Goal: Information Seeking & Learning: Learn about a topic

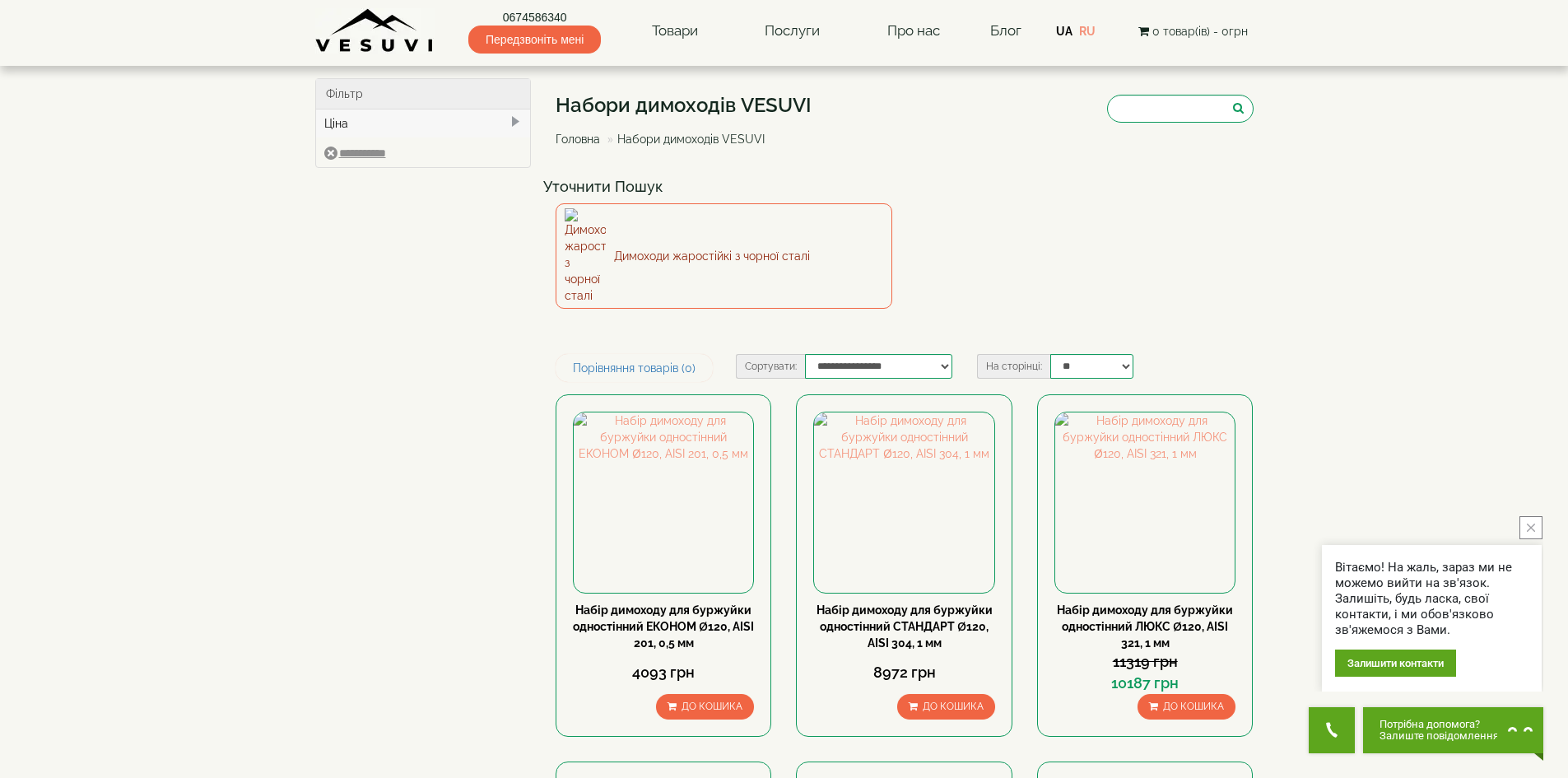
click at [836, 227] on link "Димоходи жаростійкі з чорної сталі" at bounding box center [723, 256] width 336 height 105
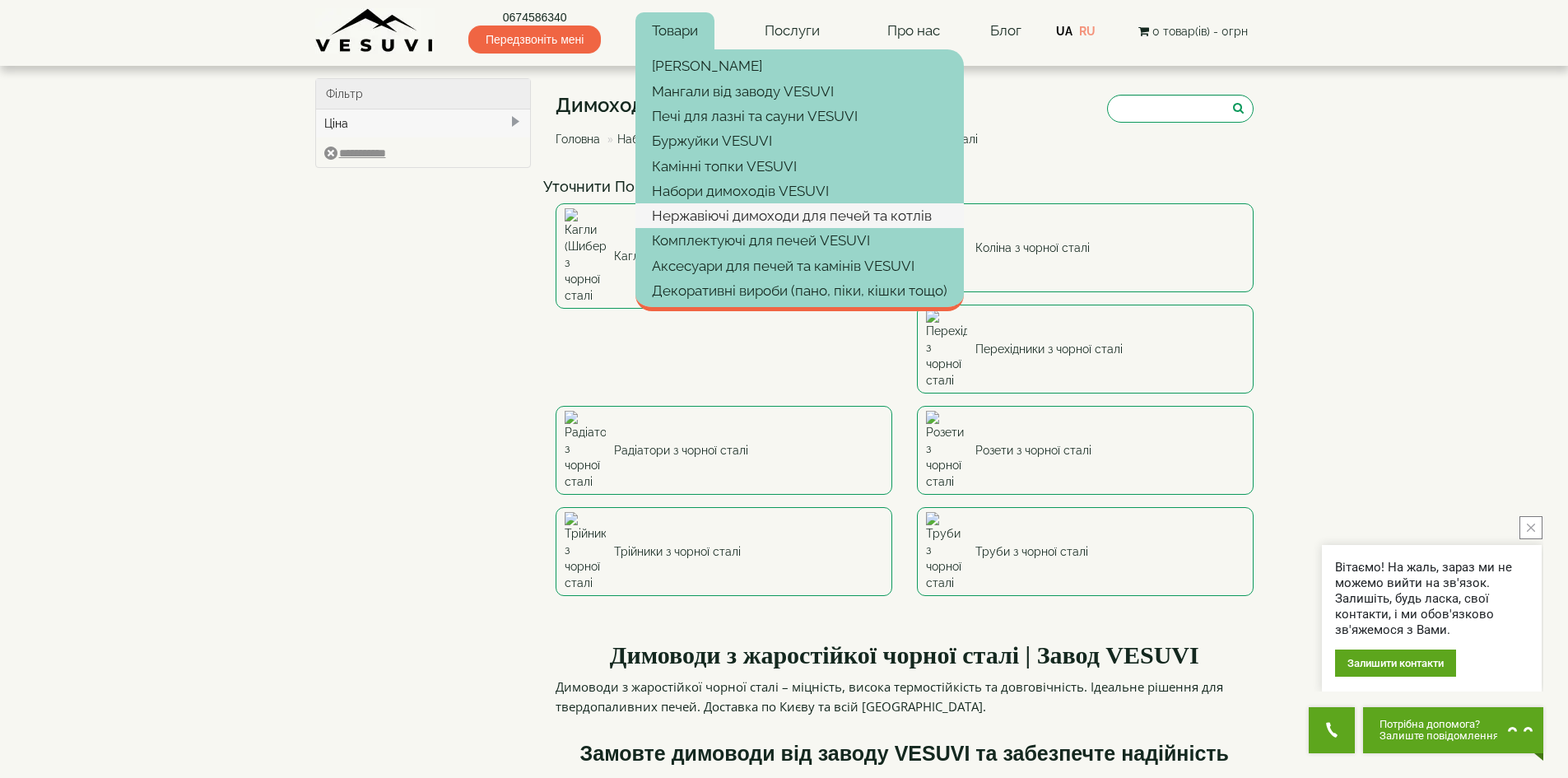
click at [682, 213] on link "Нержавіючі димоходи для печей та котлів" at bounding box center [799, 216] width 329 height 25
